Goal: Transaction & Acquisition: Purchase product/service

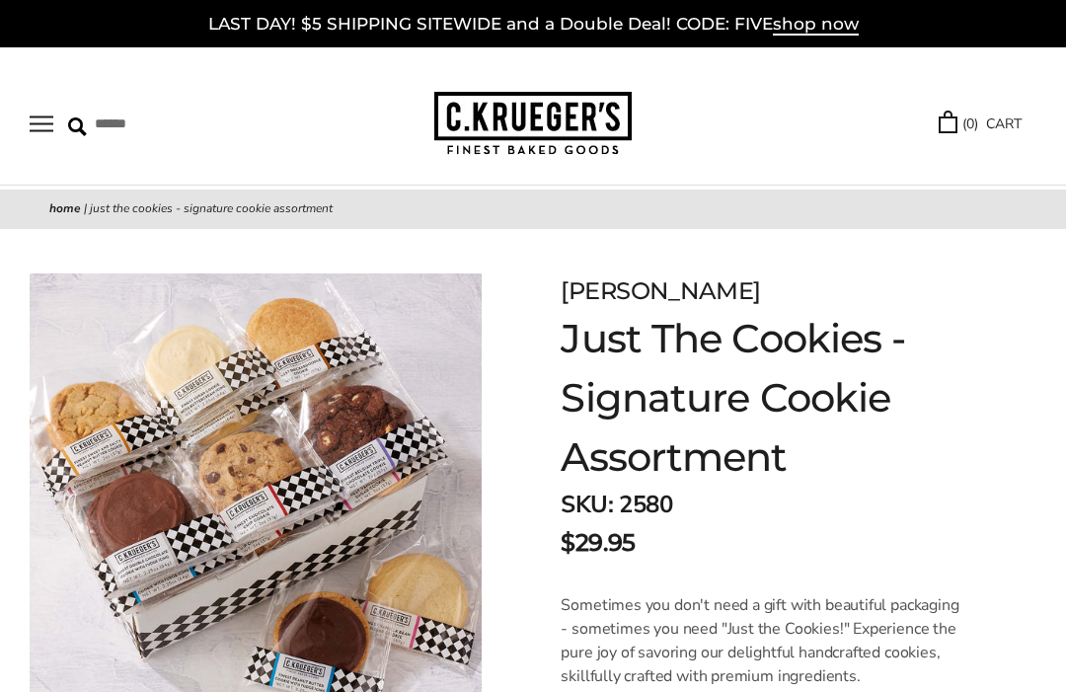
click at [44, 122] on button "Open navigation" at bounding box center [42, 123] width 24 height 17
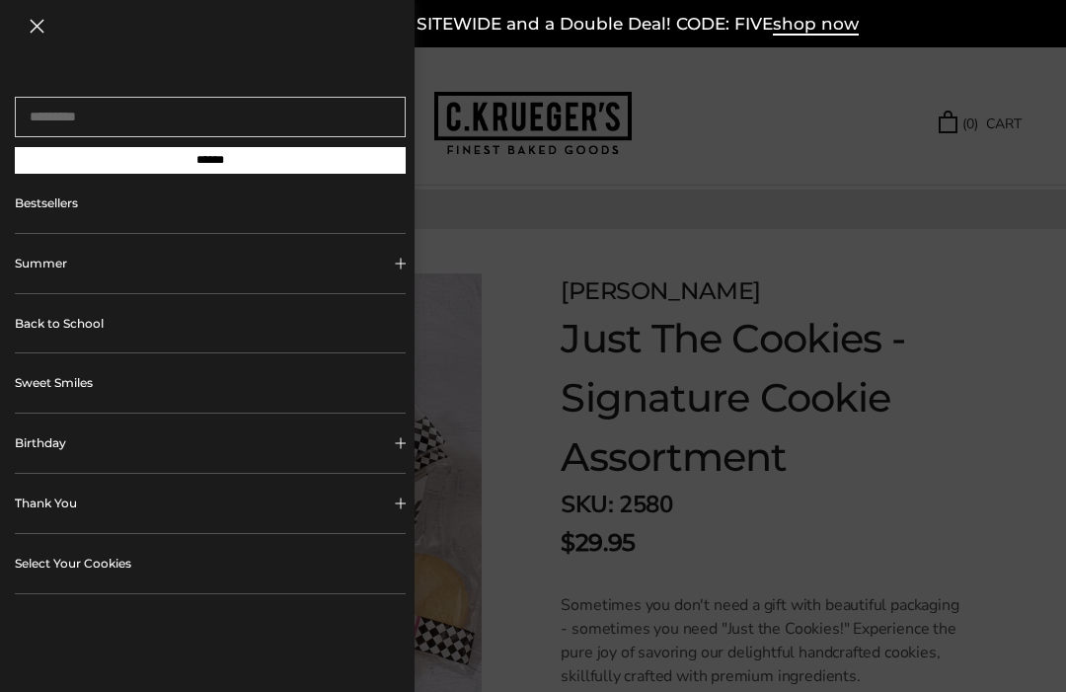
click at [38, 439] on button "Birthday" at bounding box center [210, 442] width 391 height 59
click at [53, 496] on link "ALL Birthday Gifts" at bounding box center [217, 494] width 345 height 43
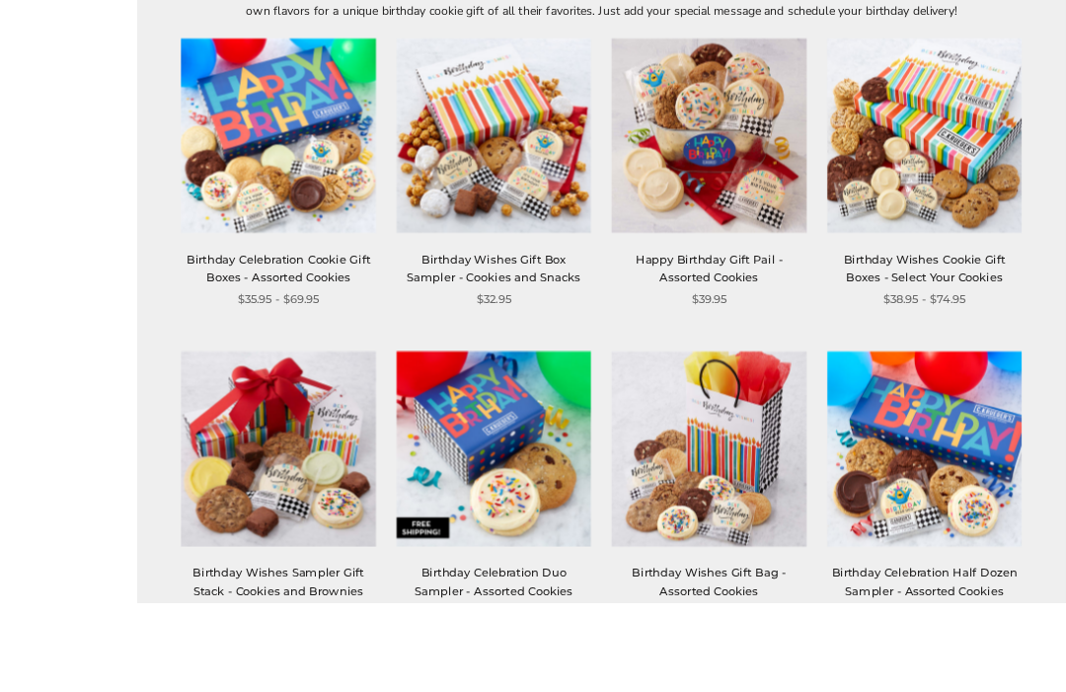
scroll to position [467, 0]
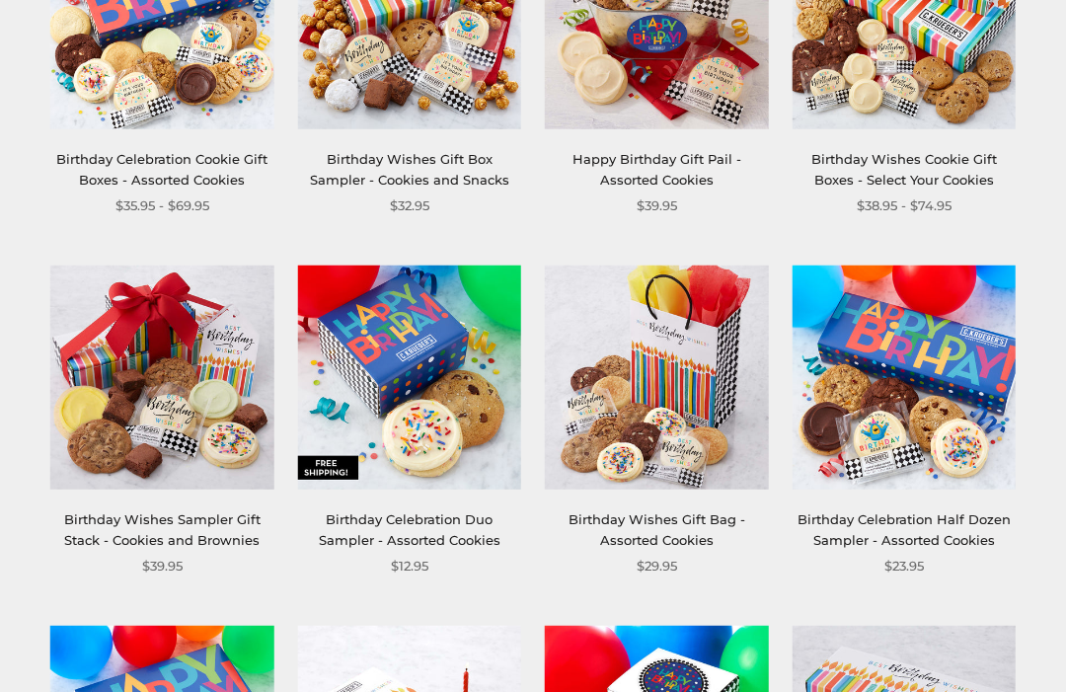
click at [967, 435] on img at bounding box center [904, 377] width 224 height 224
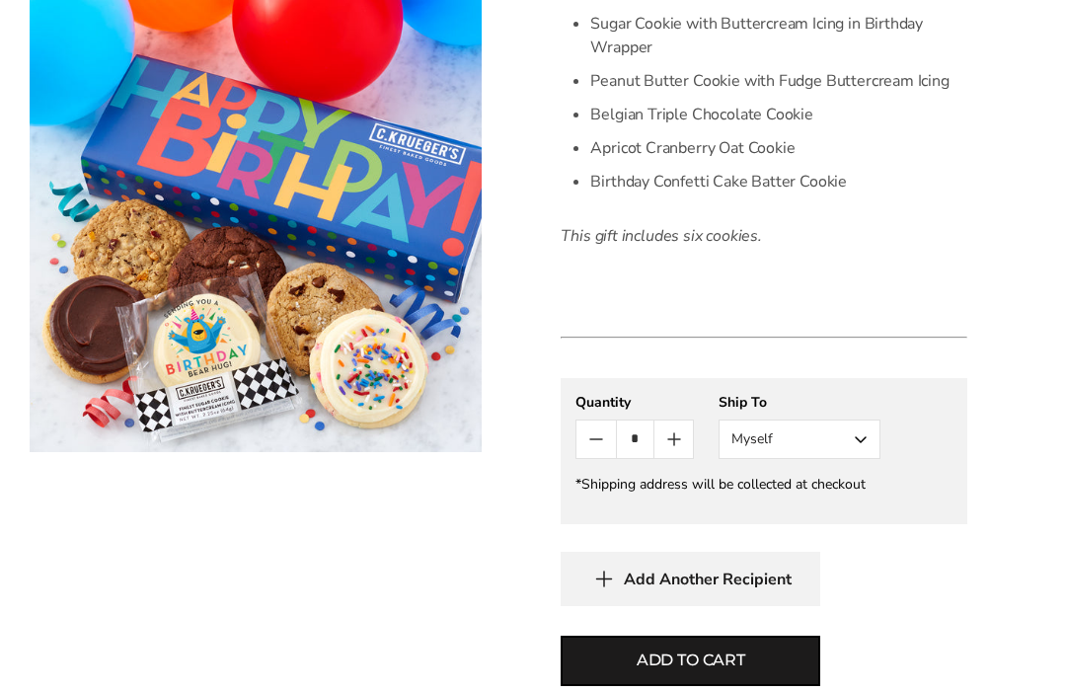
scroll to position [720, 0]
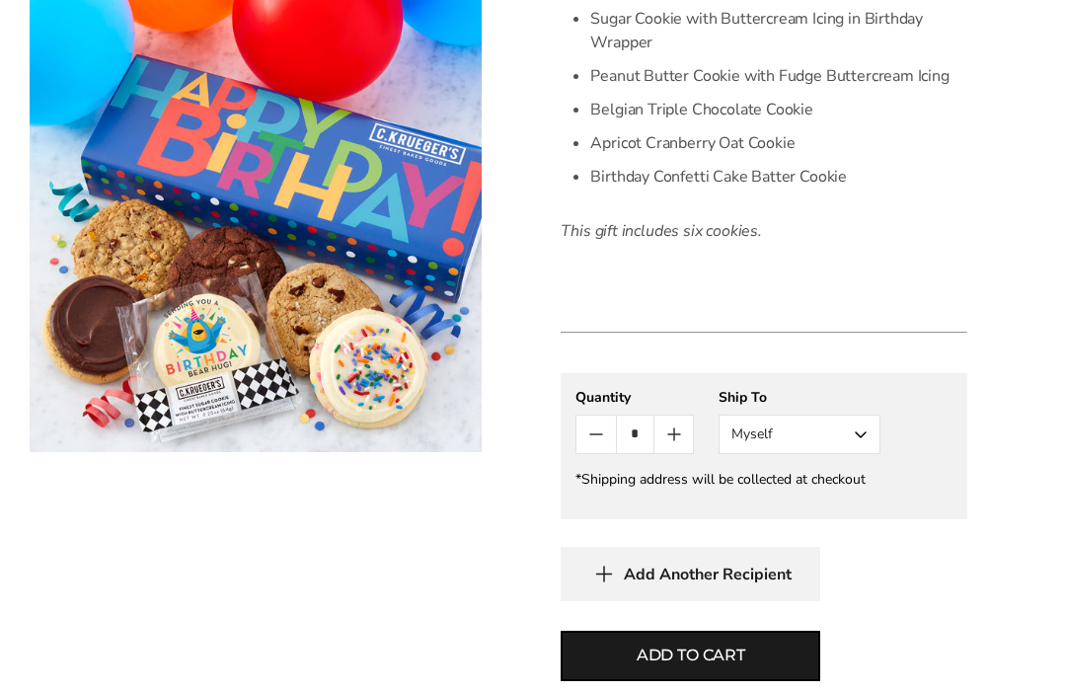
click at [865, 437] on button "Myself" at bounding box center [799, 433] width 162 height 39
click at [842, 509] on button "Other Recipient" at bounding box center [799, 507] width 160 height 36
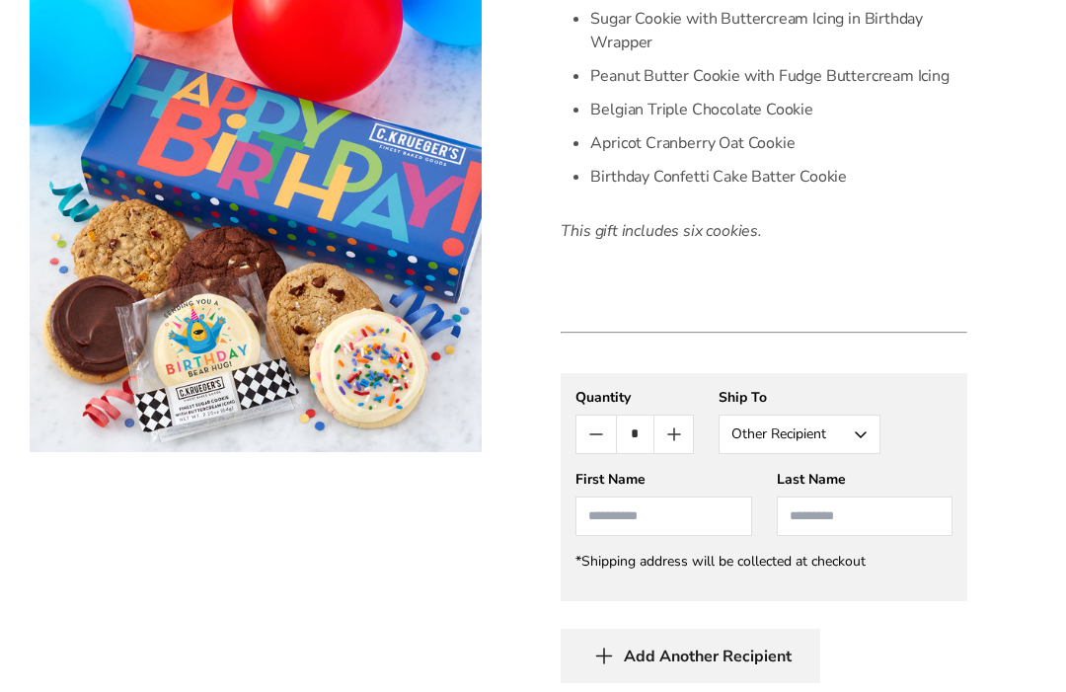
click at [681, 515] on input "First Name" at bounding box center [663, 515] width 176 height 39
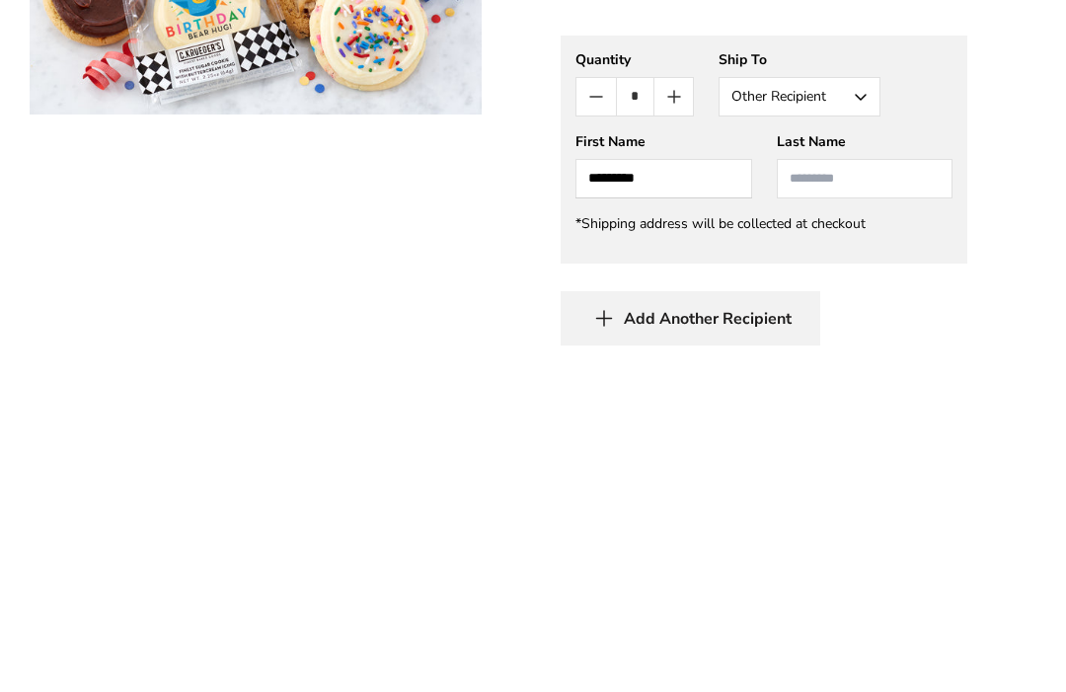
type input "*********"
click at [844, 496] on input "Last Name" at bounding box center [864, 515] width 176 height 39
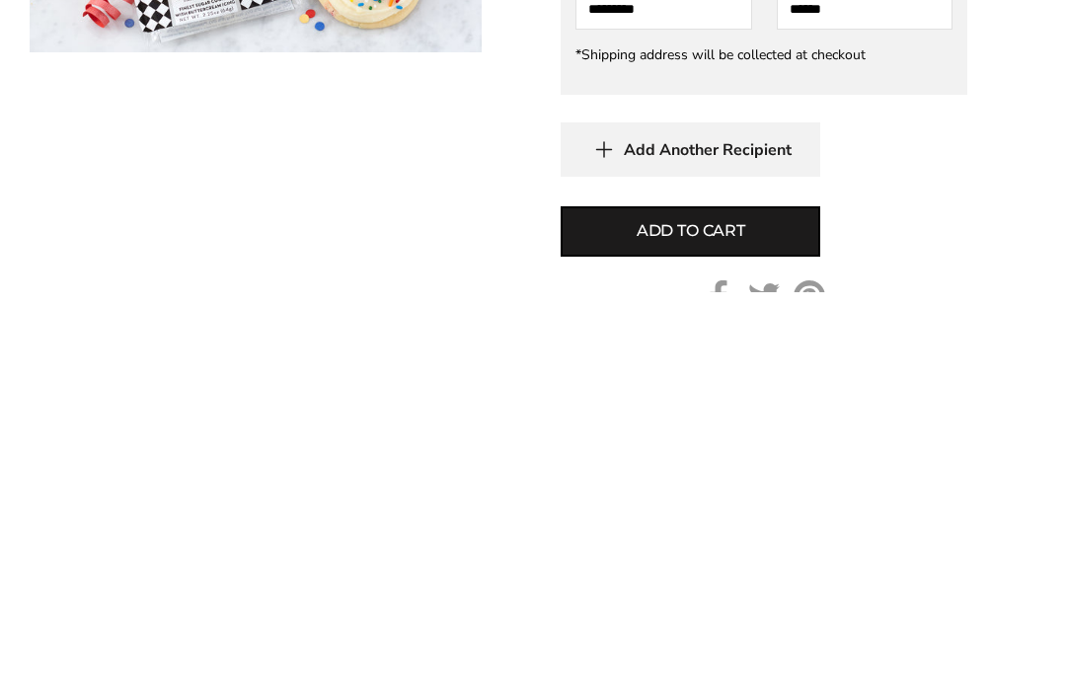
type input "******"
click at [744, 619] on span "Add to cart" at bounding box center [690, 631] width 109 height 24
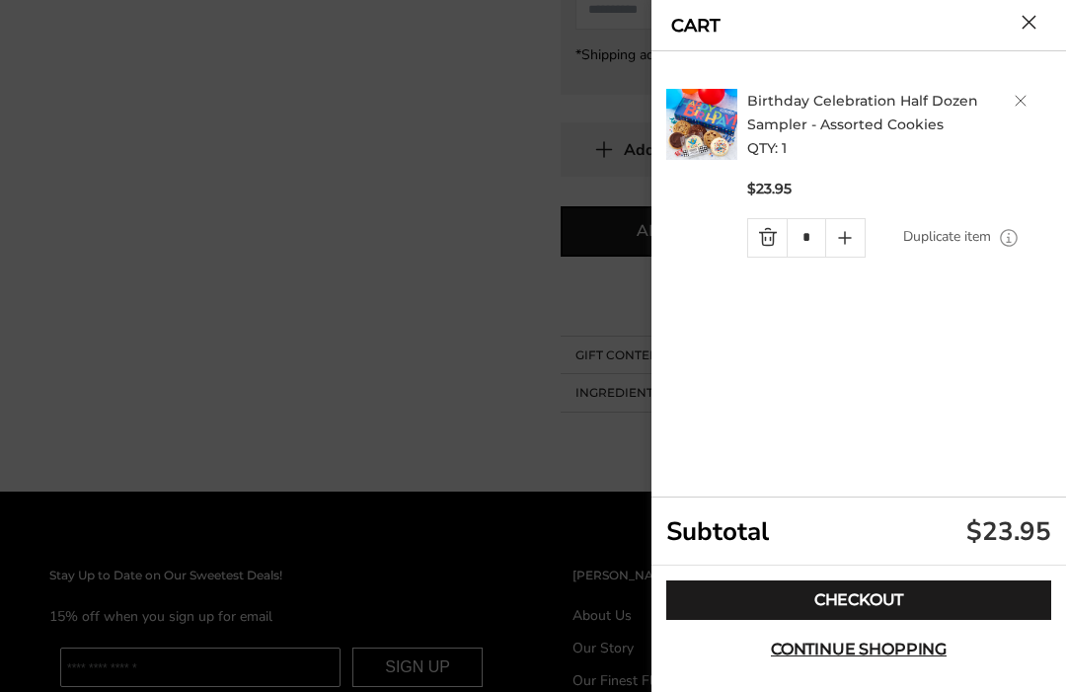
click at [862, 620] on link "Checkout" at bounding box center [858, 599] width 385 height 39
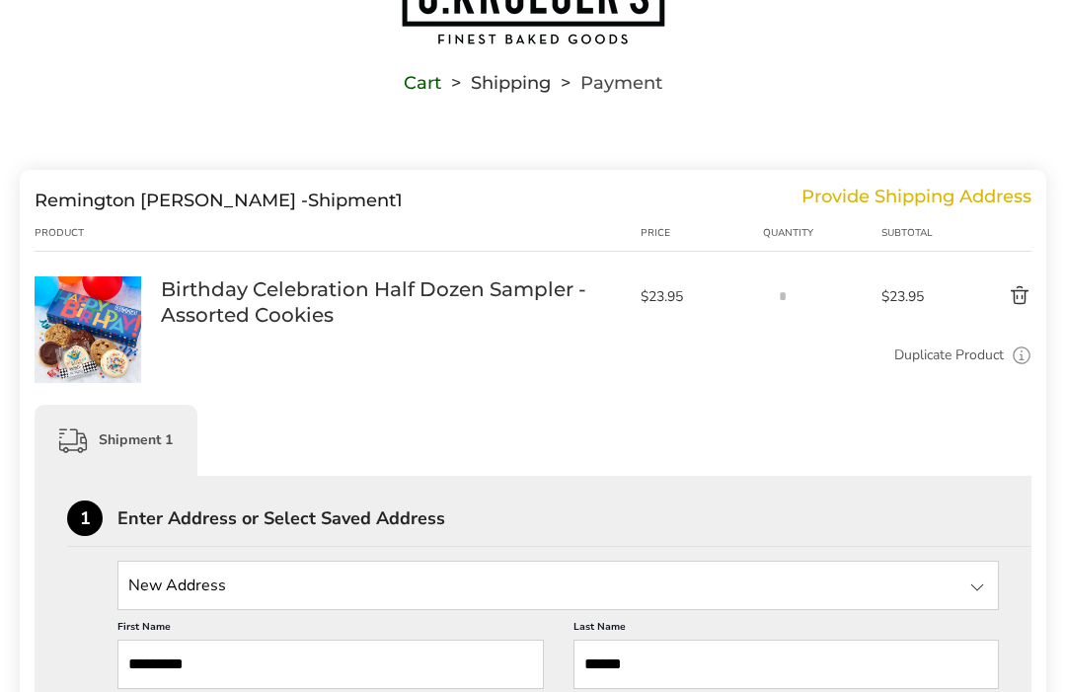
click at [296, 589] on input "State" at bounding box center [557, 584] width 881 height 49
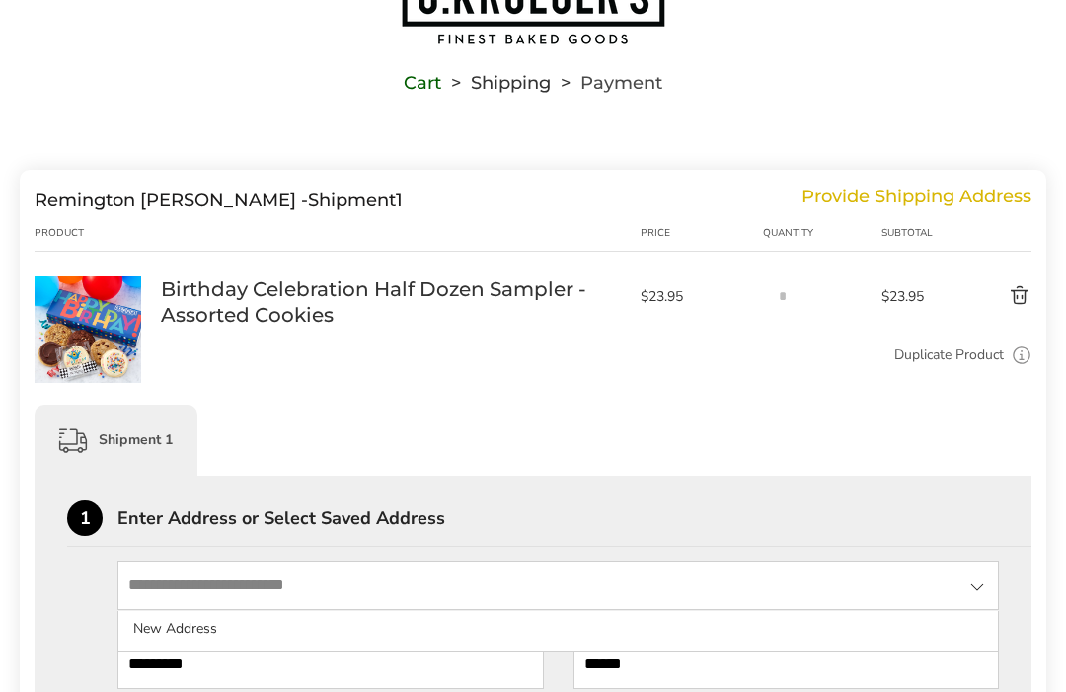
scroll to position [109, 0]
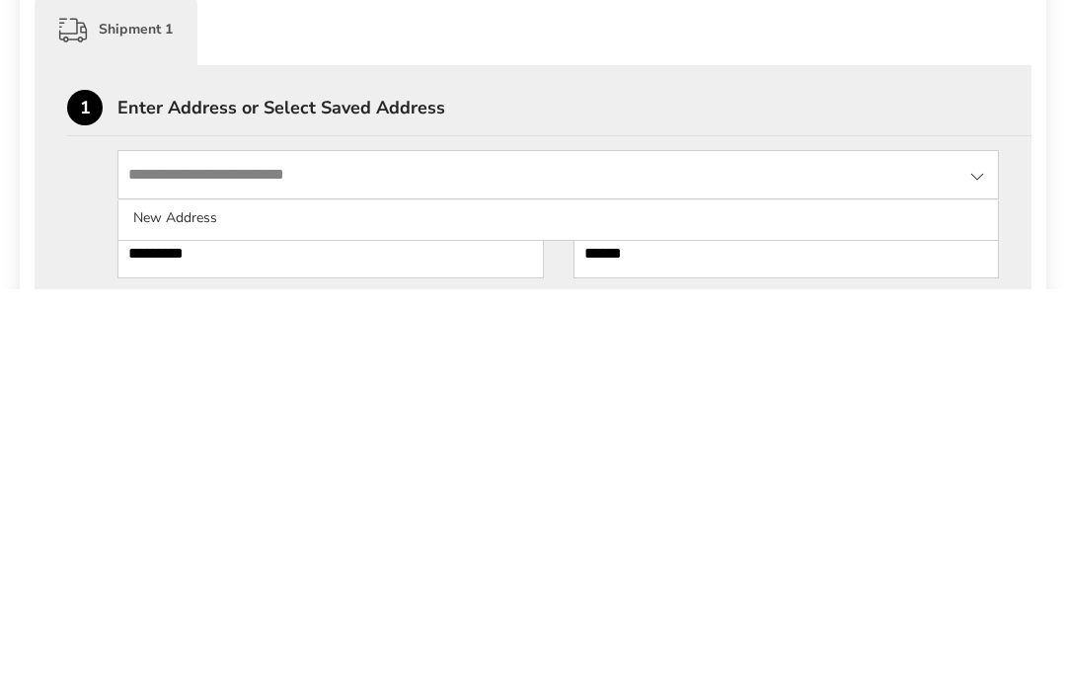
click at [280, 553] on input "State" at bounding box center [557, 577] width 881 height 49
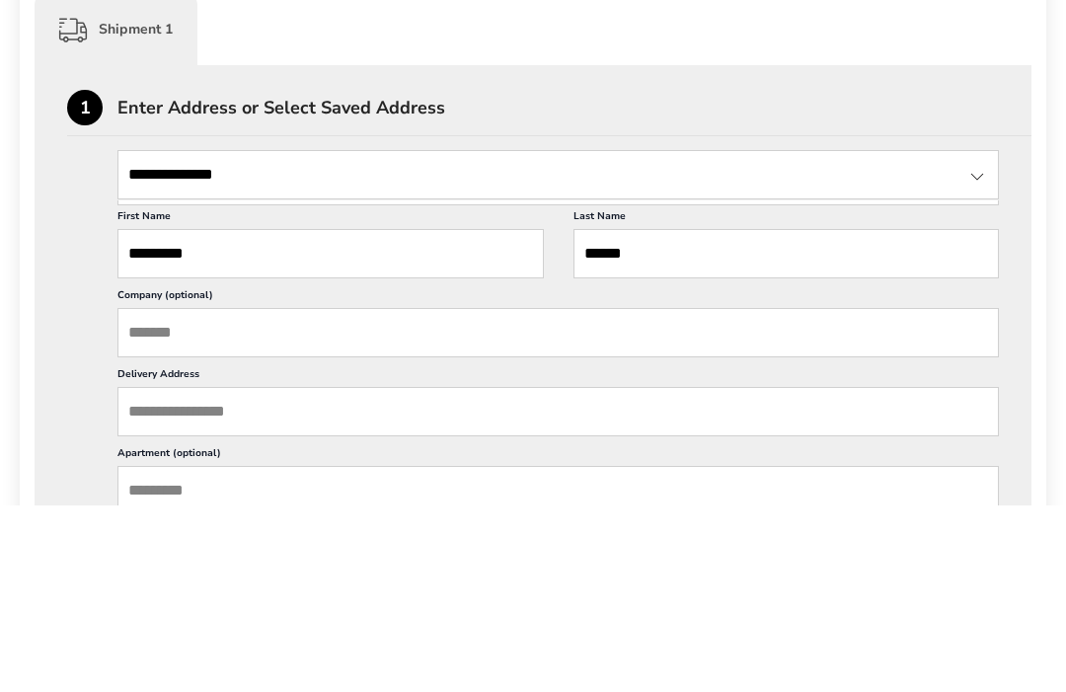
scroll to position [325, 0]
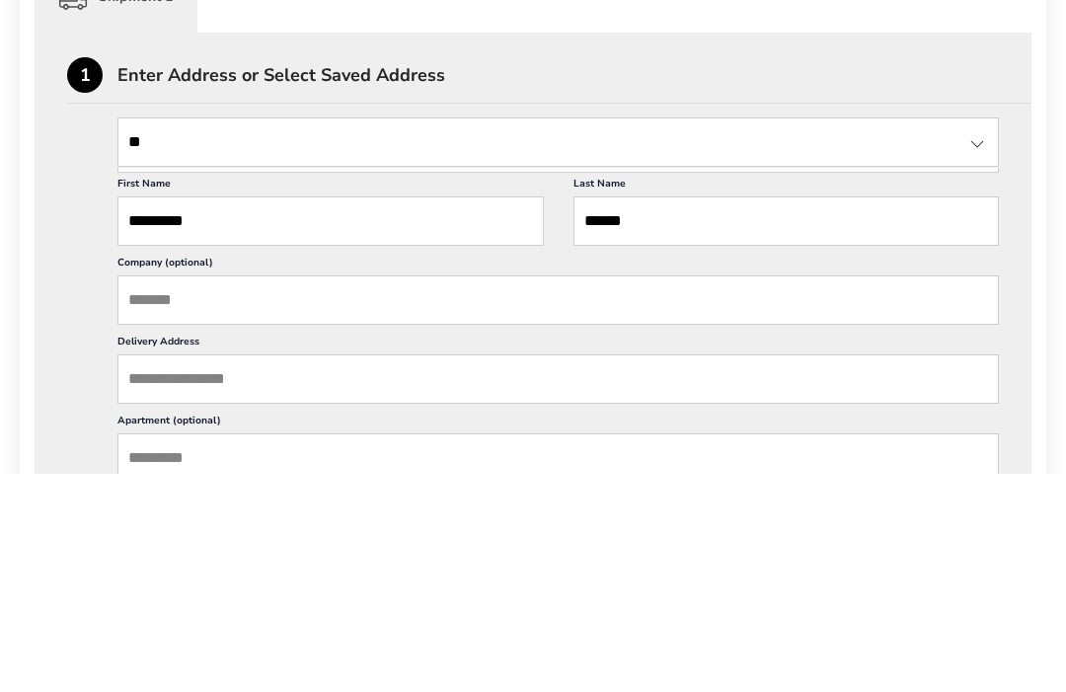
type input "*"
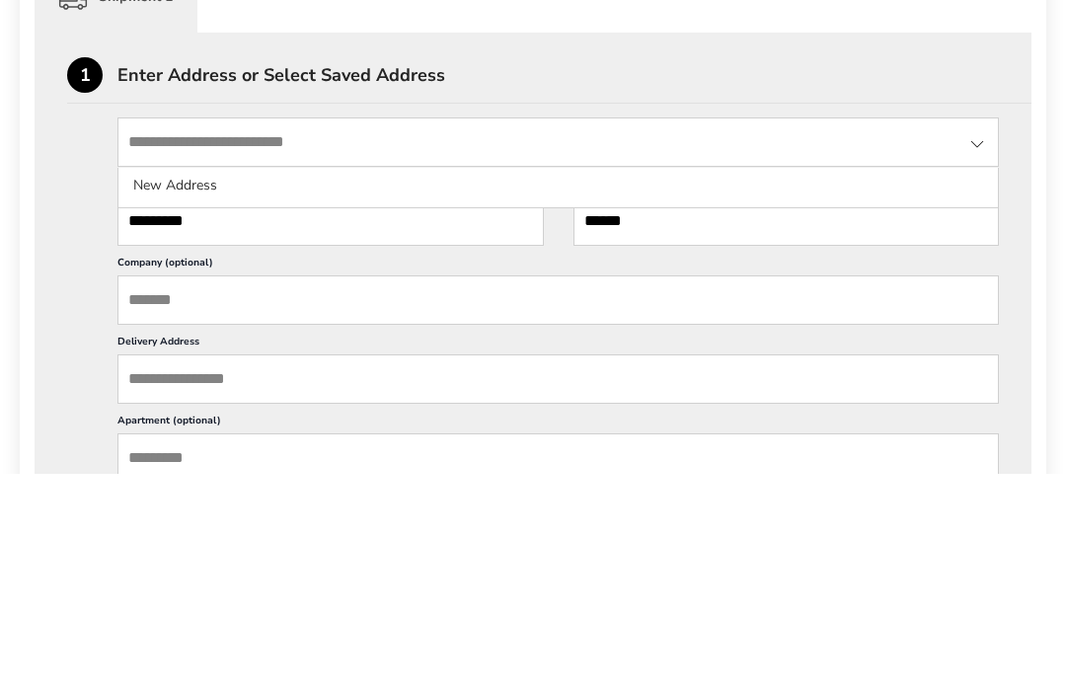
click at [205, 387] on li "New Address" at bounding box center [557, 405] width 879 height 36
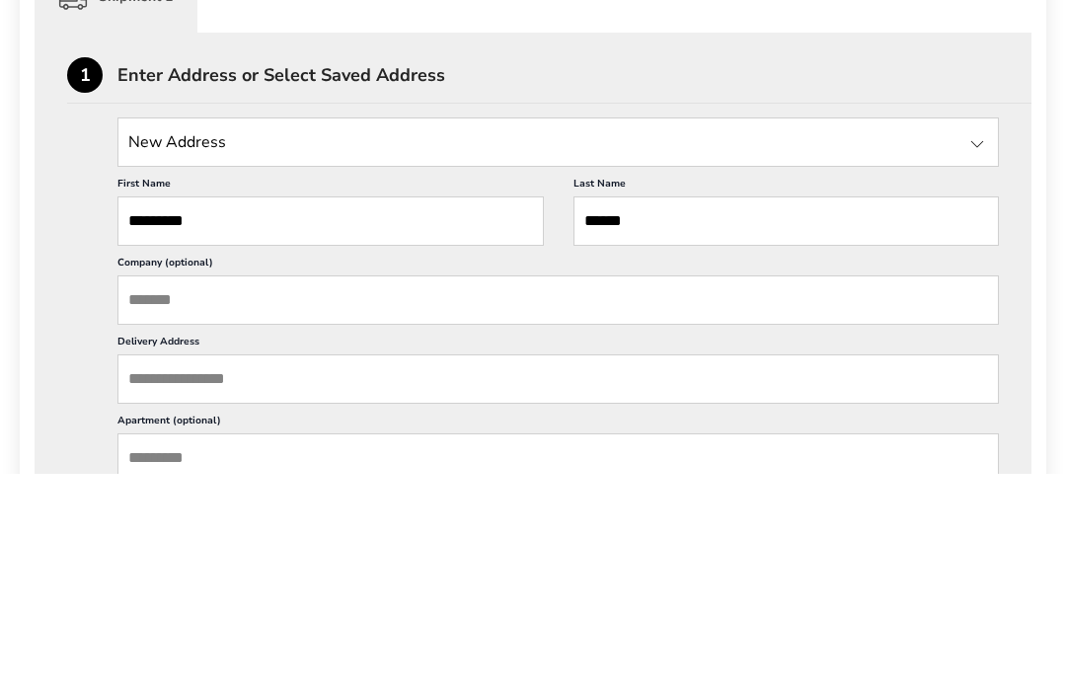
scroll to position [544, 0]
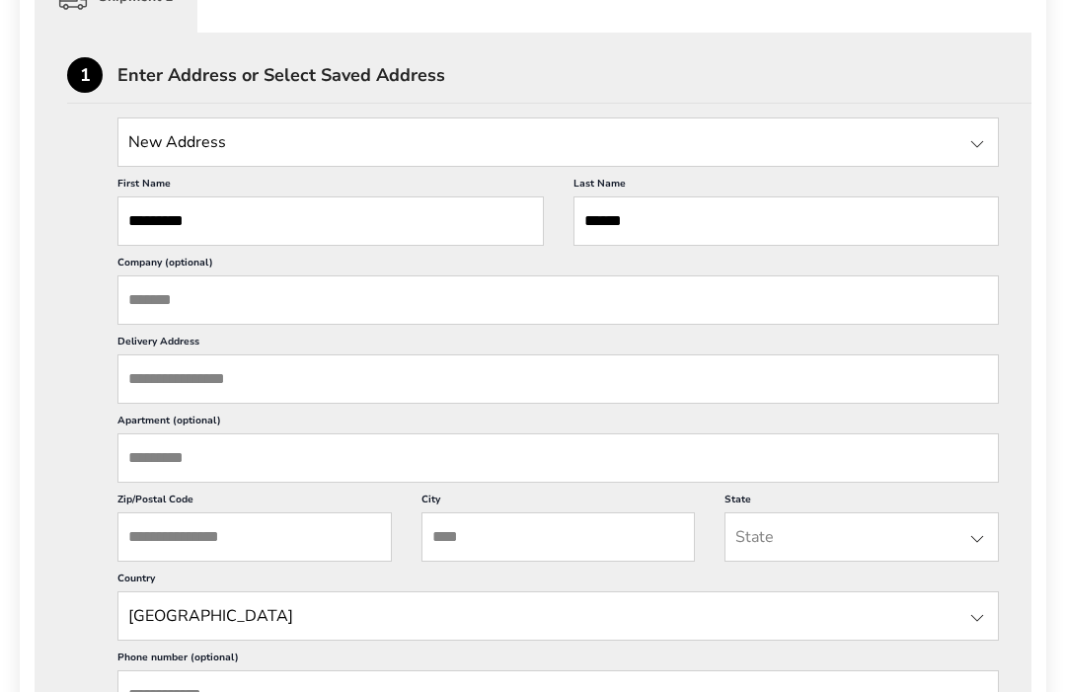
click at [363, 398] on input "Delivery Address" at bounding box center [557, 378] width 881 height 49
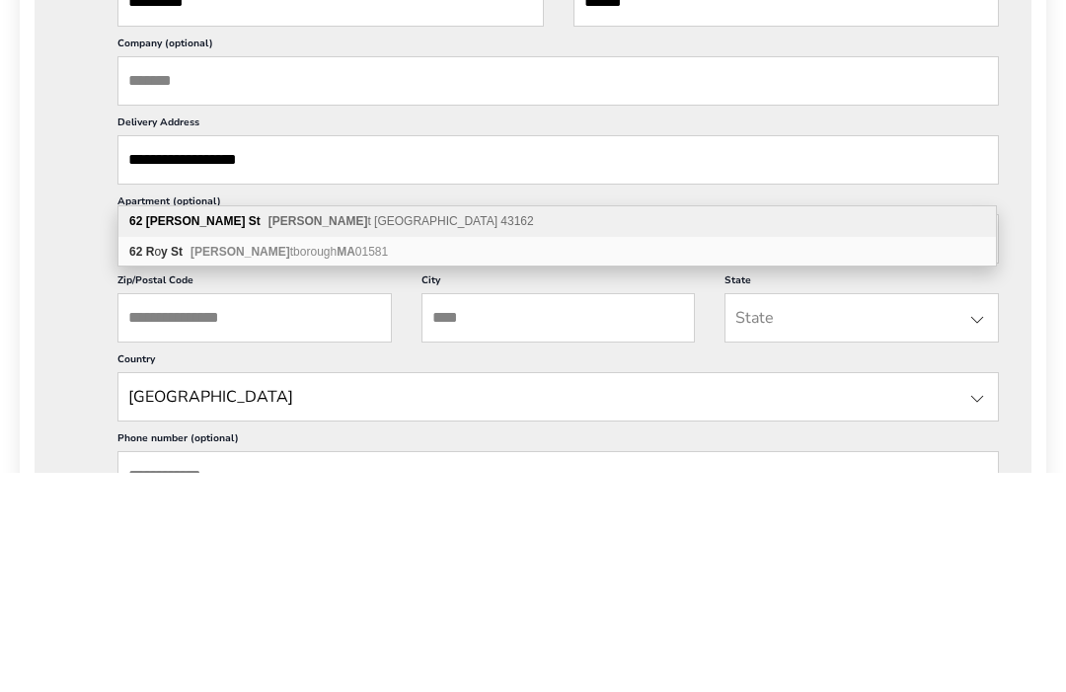
click at [326, 433] on span "[PERSON_NAME] OH 43162" at bounding box center [400, 440] width 265 height 14
type input "**********"
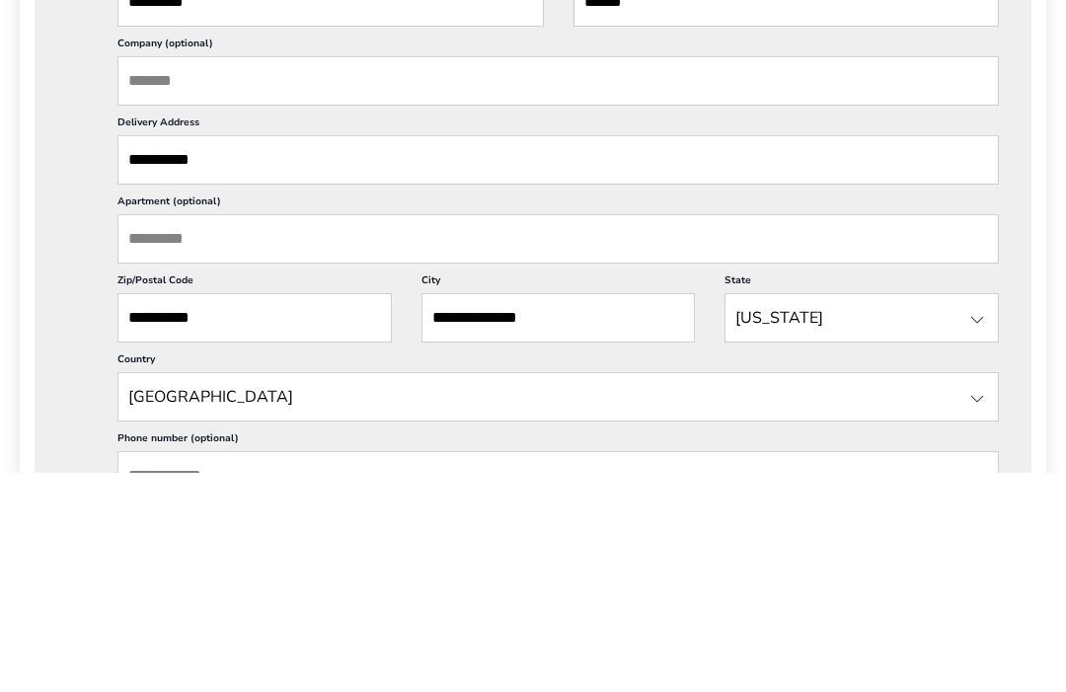
scroll to position [763, 0]
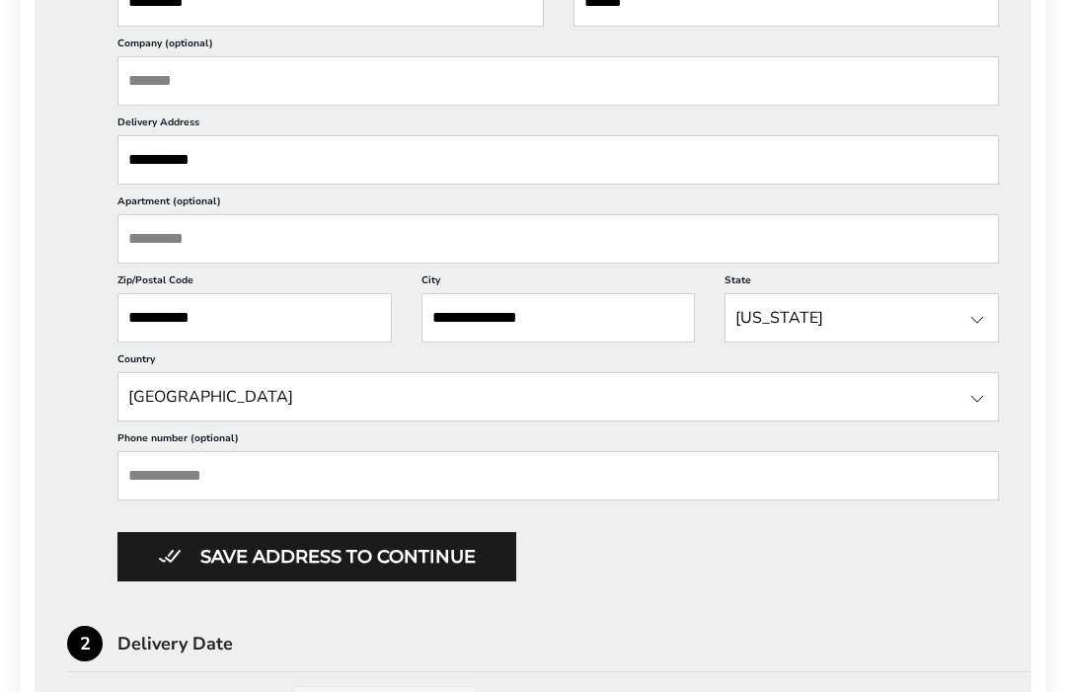
click at [563, 500] on input "Phone number (optional)" at bounding box center [557, 475] width 881 height 49
